Goal: Task Accomplishment & Management: Use online tool/utility

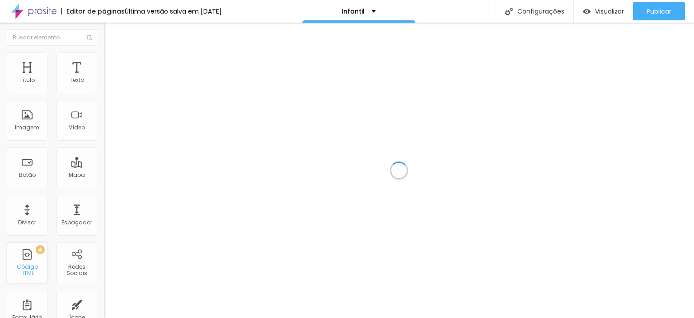
click at [33, 262] on div "PREMIUM Código HTML" at bounding box center [27, 262] width 41 height 41
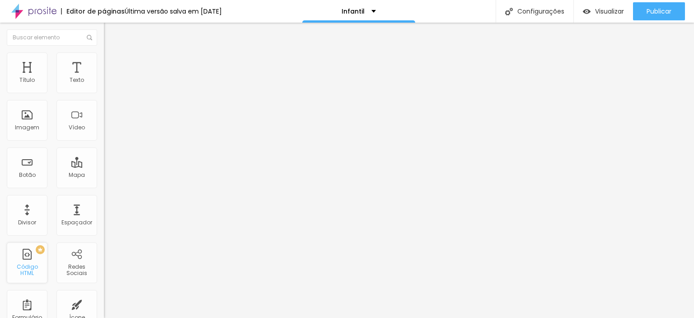
click at [35, 271] on div "Código HTML" at bounding box center [27, 270] width 36 height 13
click at [24, 259] on div "PREMIUM Código HTML" at bounding box center [27, 262] width 41 height 41
click at [35, 263] on div "PREMIUM Código HTML" at bounding box center [27, 262] width 41 height 41
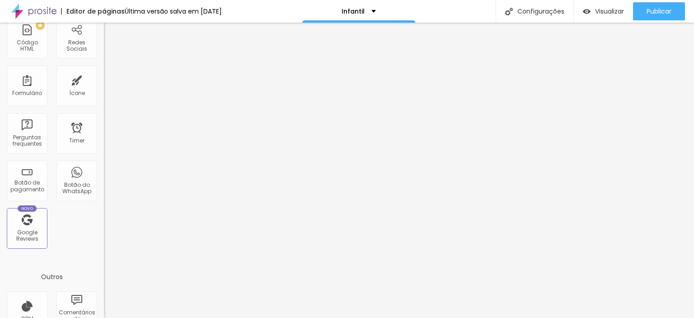
scroll to position [292, 0]
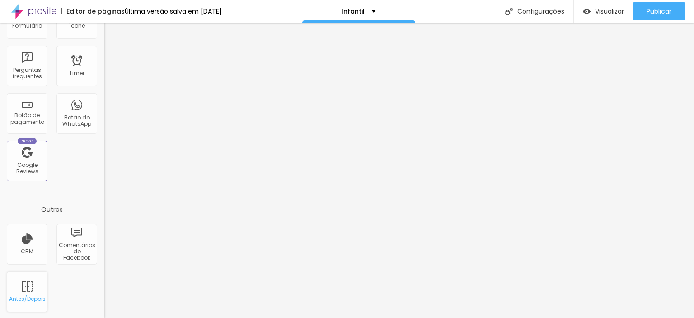
click at [32, 299] on div "Antes/Depois" at bounding box center [27, 299] width 36 height 6
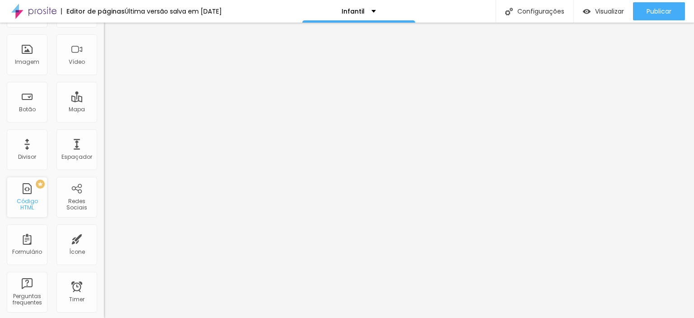
scroll to position [0, 0]
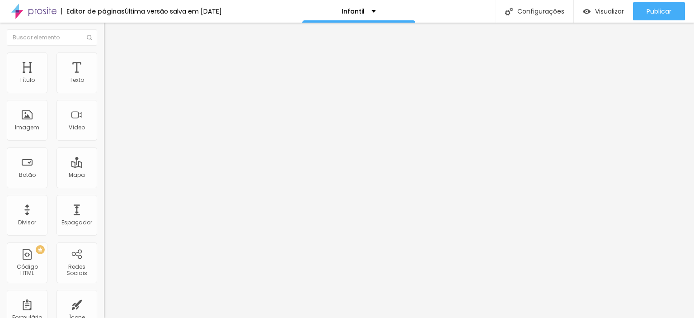
click at [104, 59] on li "Estilo" at bounding box center [156, 56] width 104 height 9
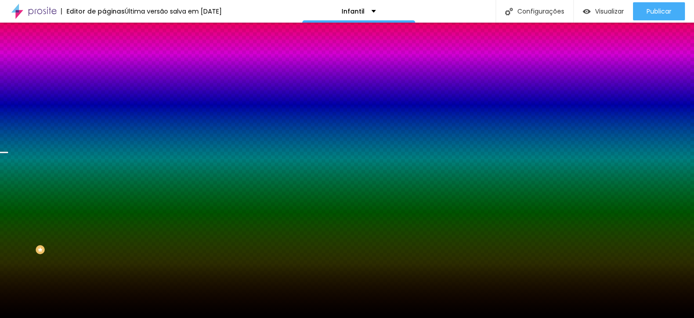
click at [104, 61] on li "Avançado" at bounding box center [156, 65] width 104 height 9
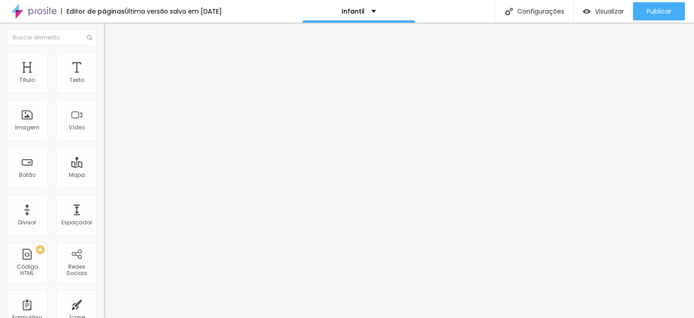
click at [104, 57] on li "Estilo" at bounding box center [156, 56] width 104 height 9
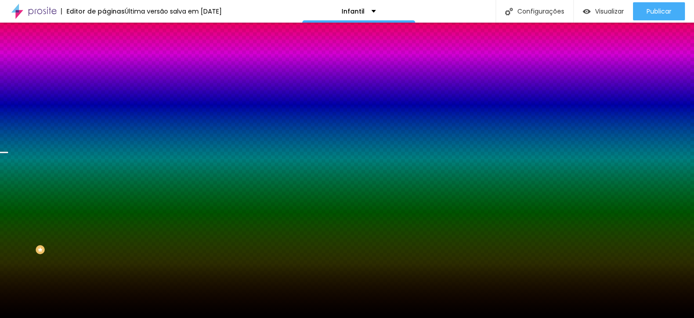
click at [111, 32] on img "button" at bounding box center [114, 32] width 7 height 7
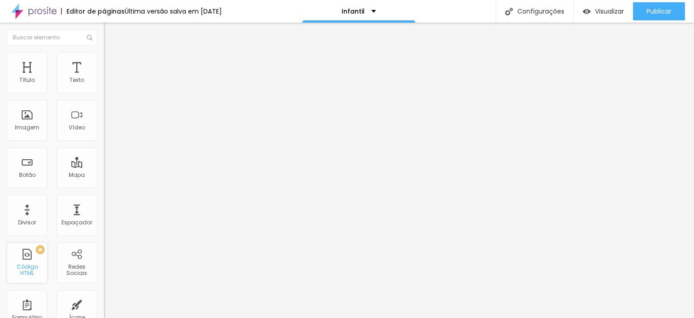
click at [31, 262] on div "PREMIUM Código HTML" at bounding box center [27, 262] width 41 height 41
click at [38, 250] on span "PREMIUM" at bounding box center [27, 250] width 31 height 4
click at [112, 61] on span "Estilo" at bounding box center [119, 59] width 14 height 8
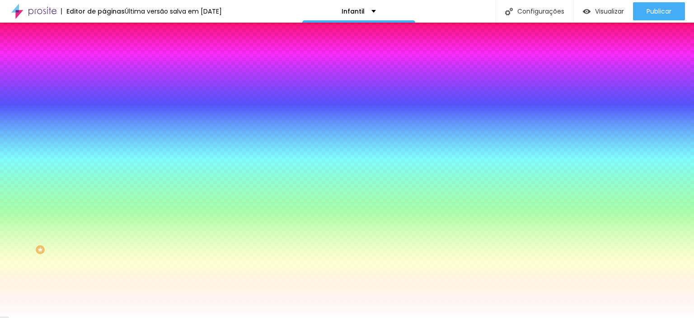
click at [104, 61] on img at bounding box center [108, 65] width 8 height 8
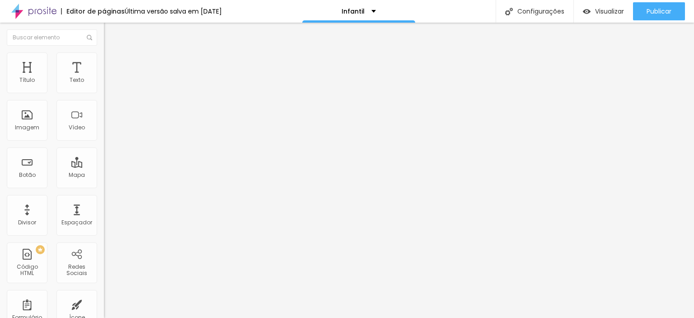
click at [111, 31] on img "button" at bounding box center [114, 32] width 7 height 7
click at [104, 112] on div at bounding box center [156, 114] width 104 height 70
click at [104, 115] on div at bounding box center [156, 114] width 104 height 70
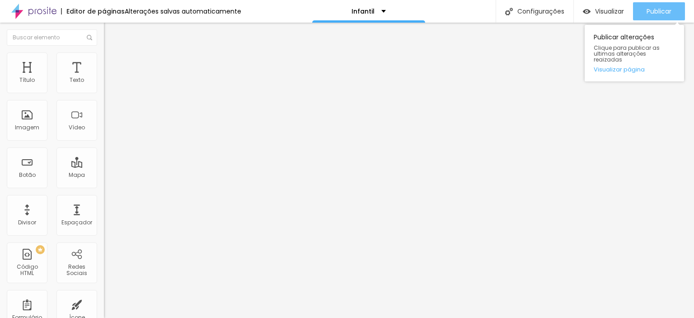
click at [667, 9] on span "Publicar" at bounding box center [659, 11] width 25 height 7
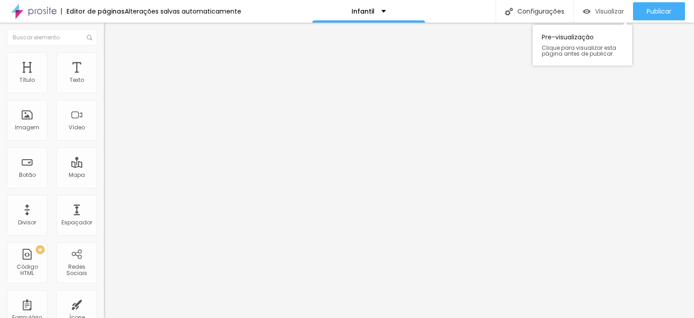
click at [595, 5] on div "Visualizar" at bounding box center [603, 11] width 41 height 18
